Goal: Information Seeking & Learning: Learn about a topic

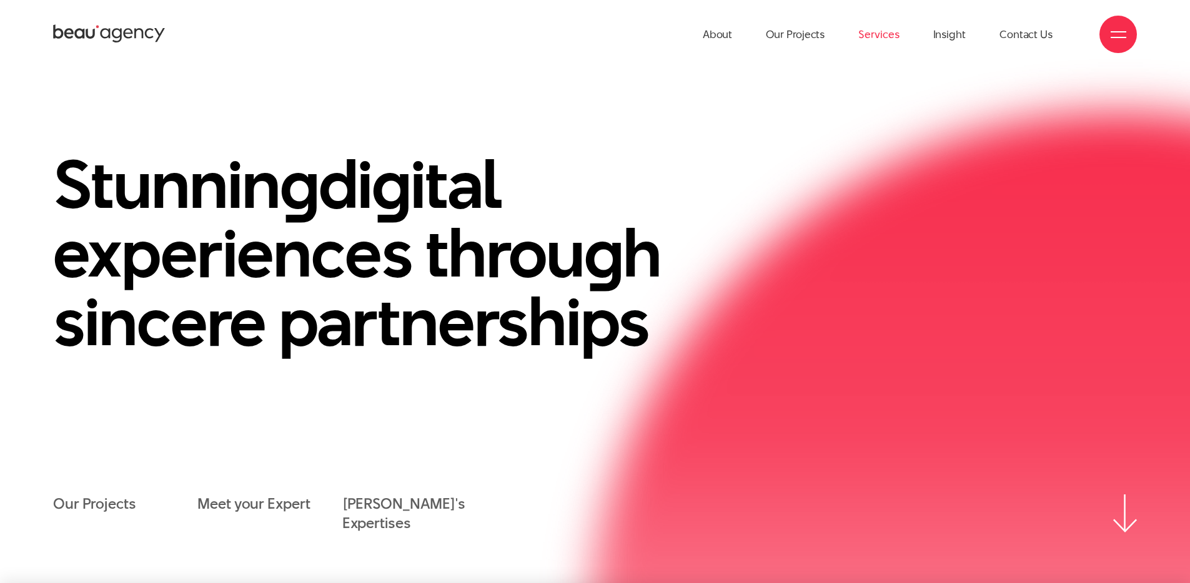
click at [879, 31] on link "Services" at bounding box center [878, 34] width 41 height 69
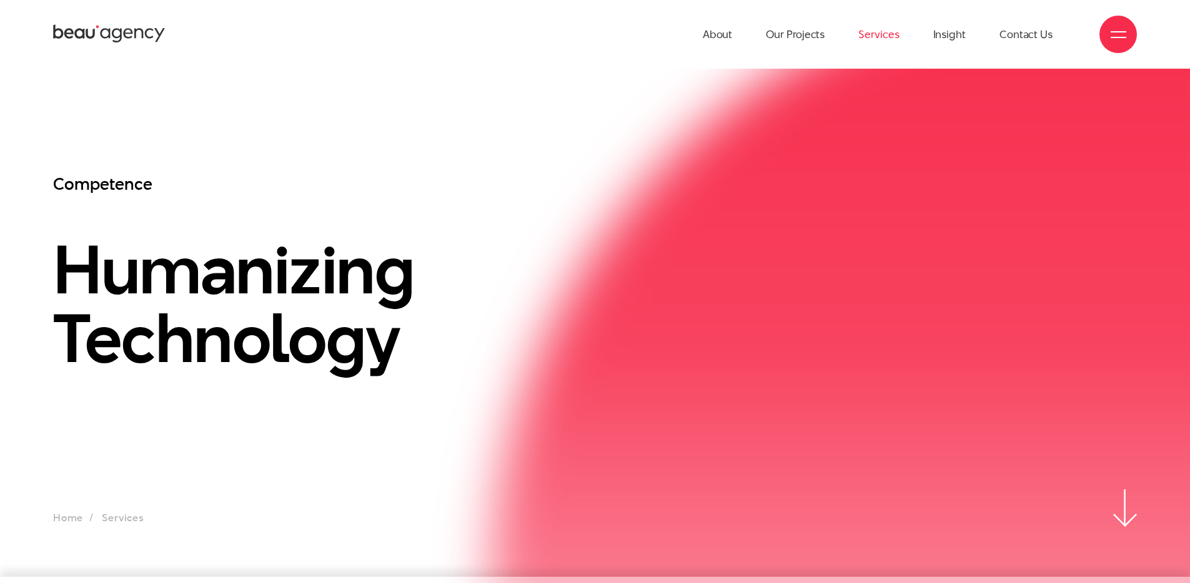
click at [1119, 43] on div at bounding box center [1117, 34] width 37 height 37
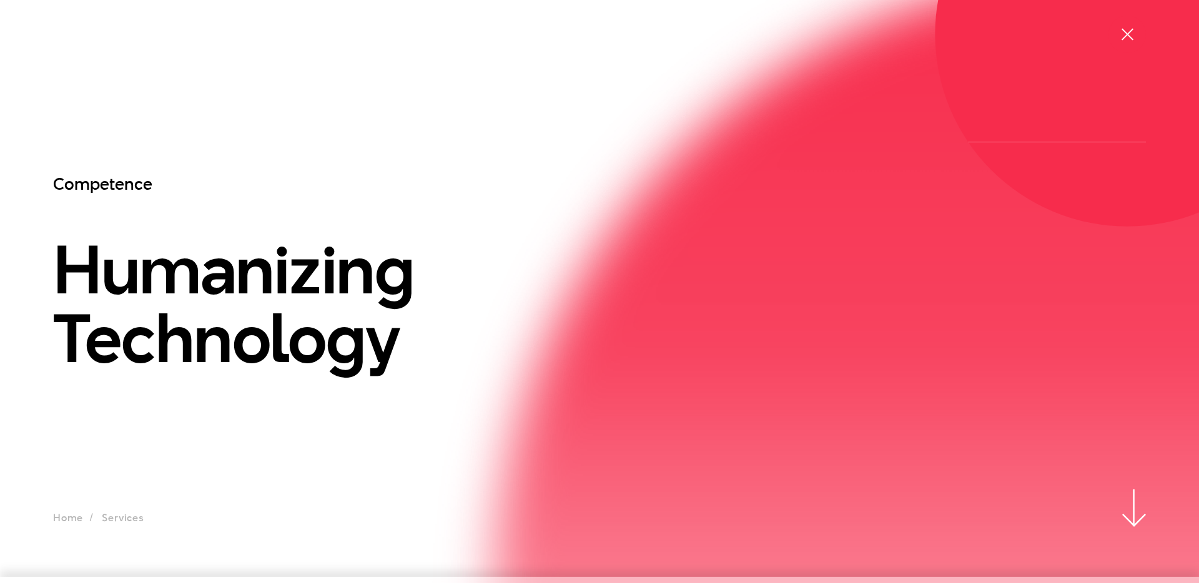
click at [1127, 33] on span at bounding box center [1127, 34] width 12 height 12
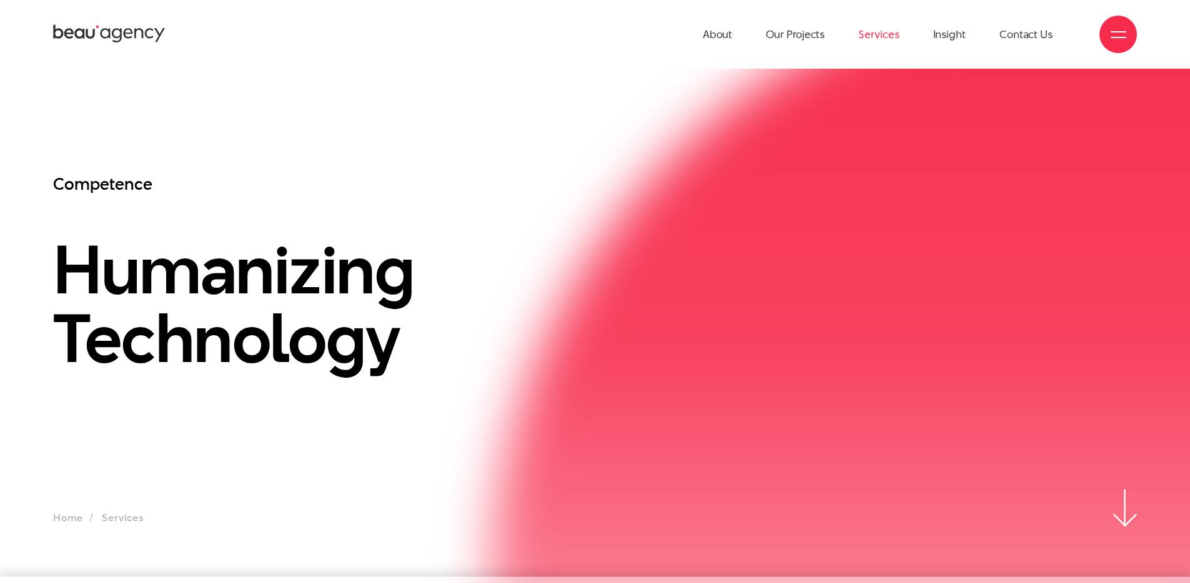
click at [882, 36] on link "Services" at bounding box center [878, 34] width 41 height 69
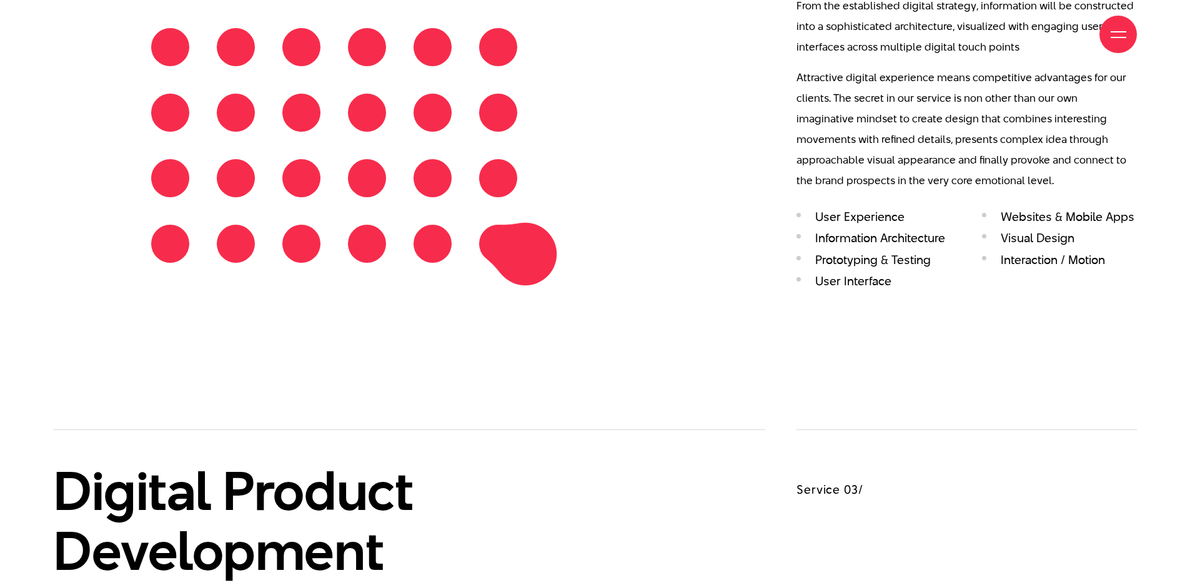
scroll to position [1968, 0]
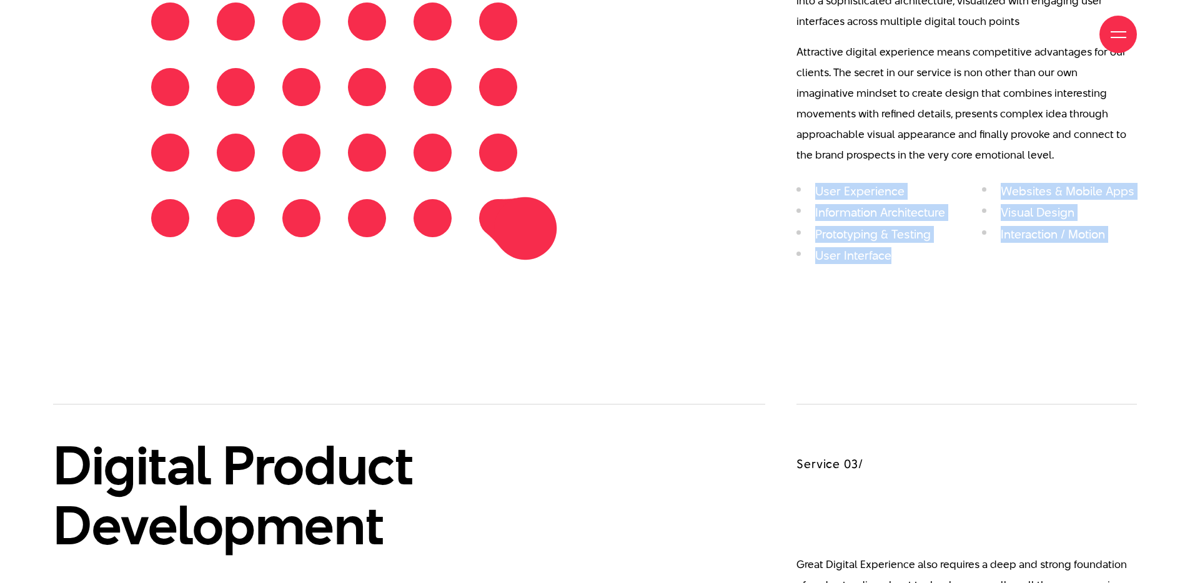
drag, startPoint x: 809, startPoint y: 177, endPoint x: 929, endPoint y: 271, distance: 152.1
click at [929, 271] on div "Digital Experience Service 02/" at bounding box center [594, 112] width 1083 height 584
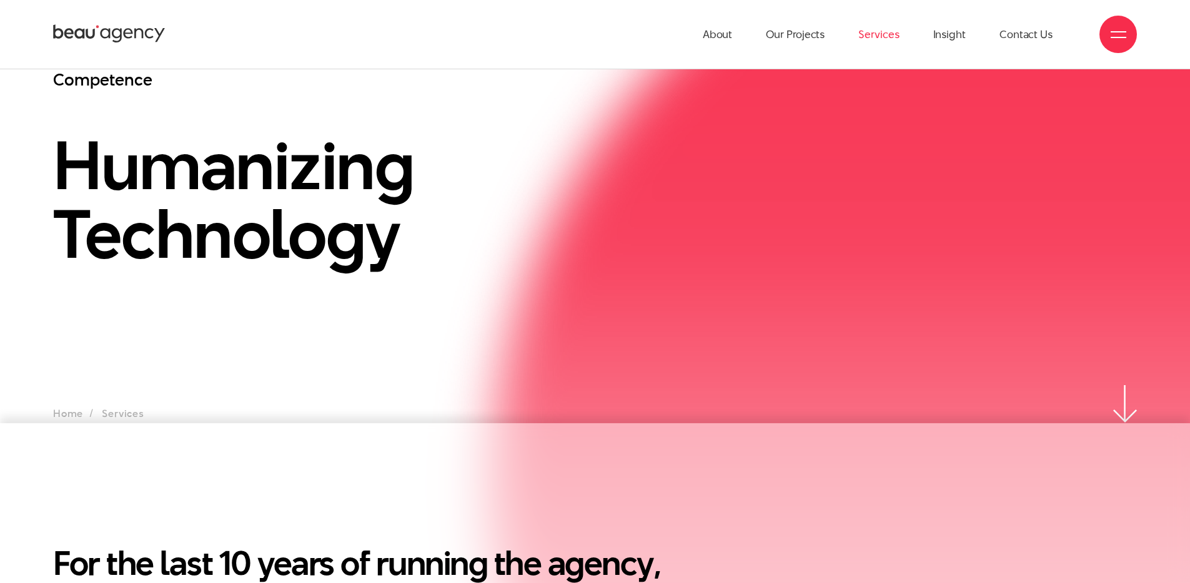
scroll to position [149, 0]
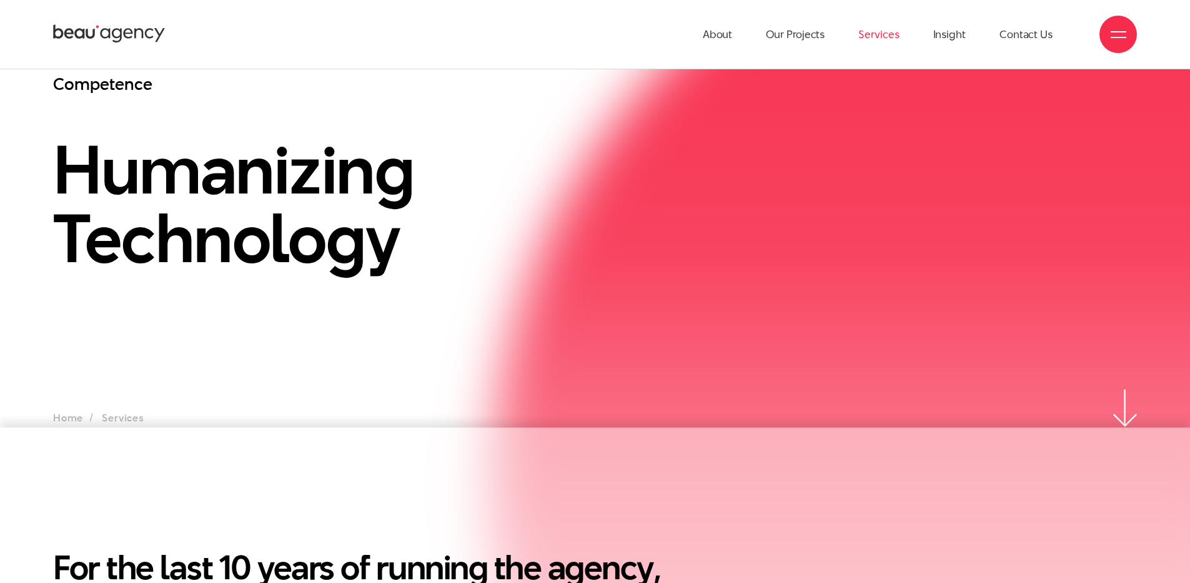
click at [1121, 414] on img at bounding box center [1125, 413] width 24 height 37
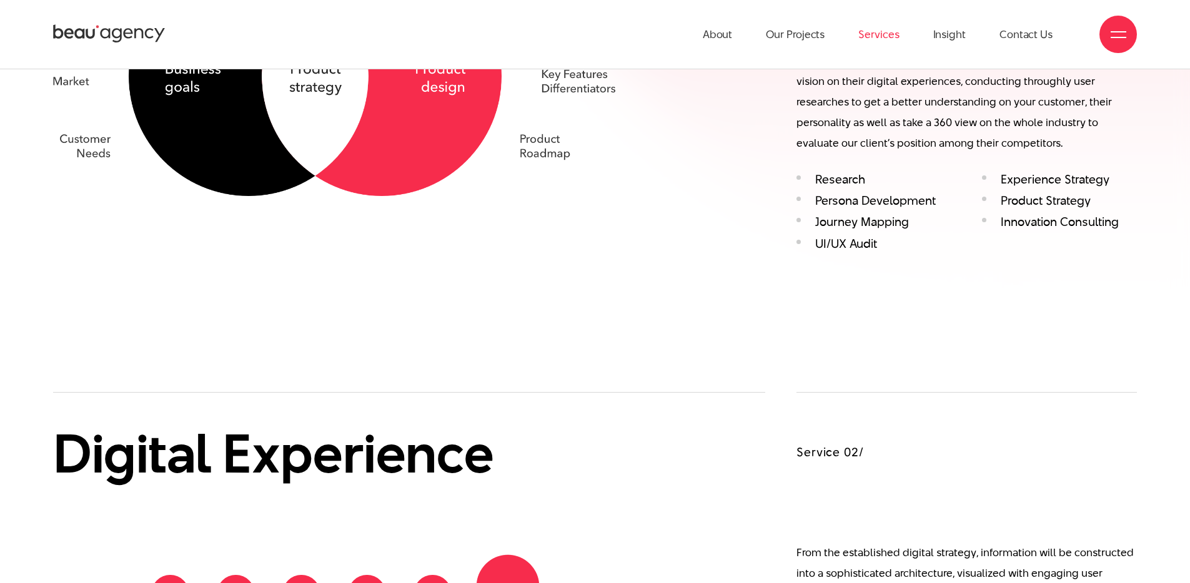
scroll to position [1394, 0]
